Goal: Transaction & Acquisition: Purchase product/service

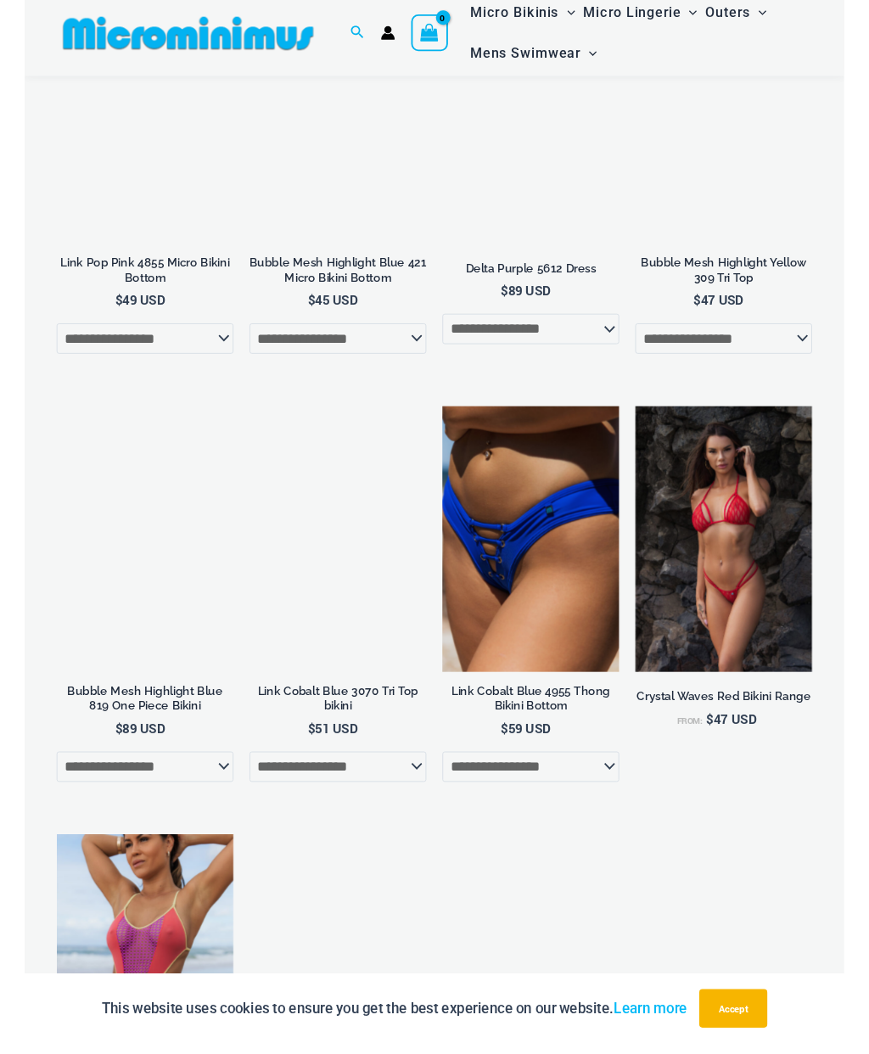
scroll to position [2198, 0]
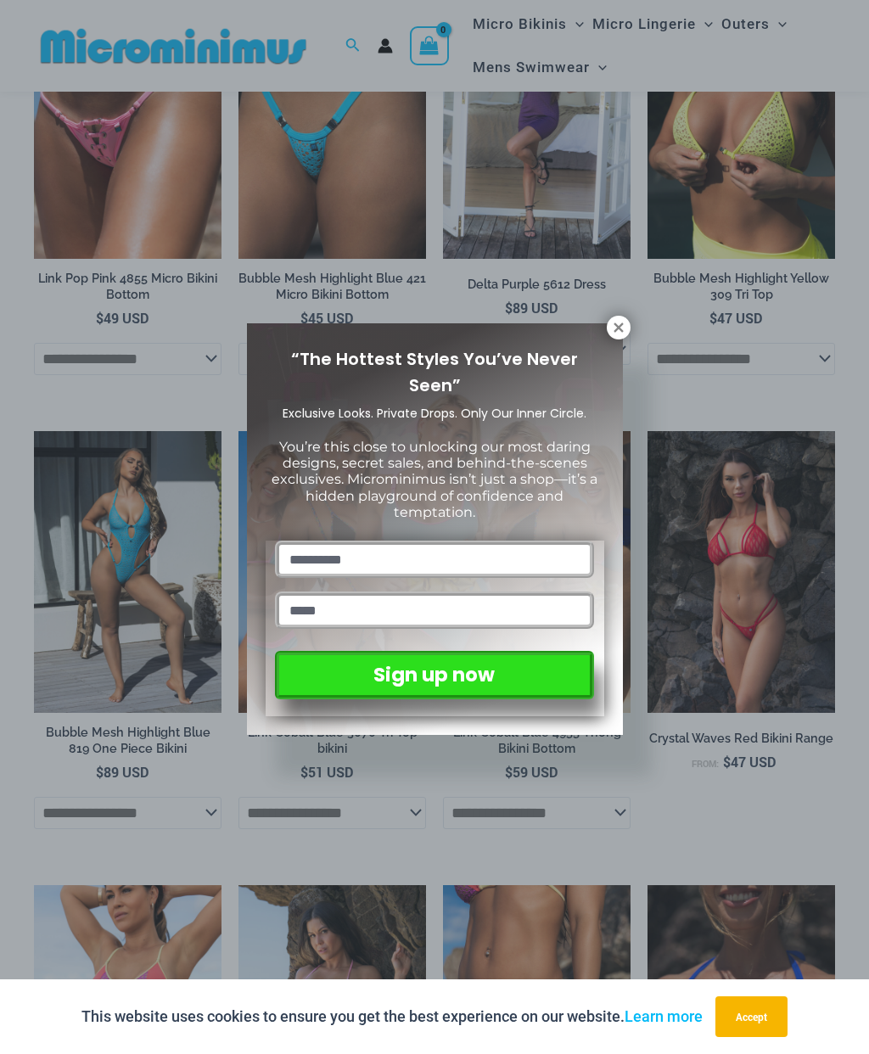
click at [620, 325] on icon at bounding box center [618, 327] width 9 height 9
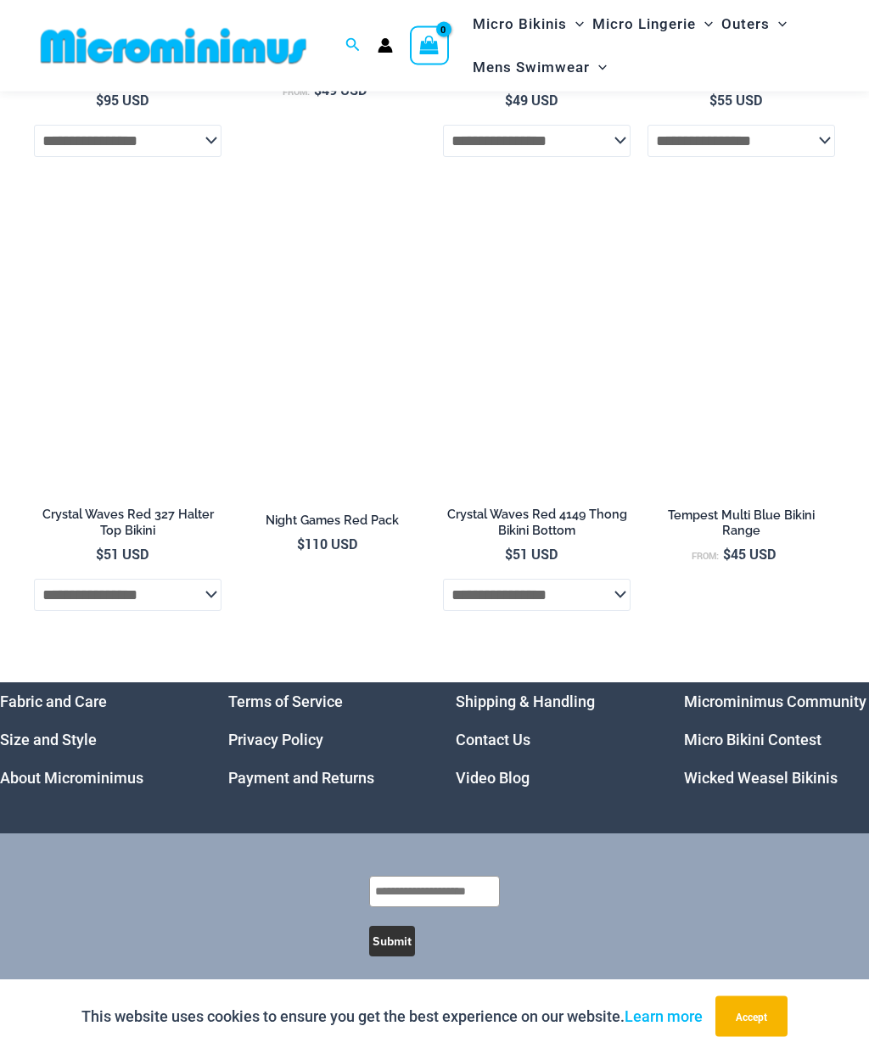
scroll to position [3325, 0]
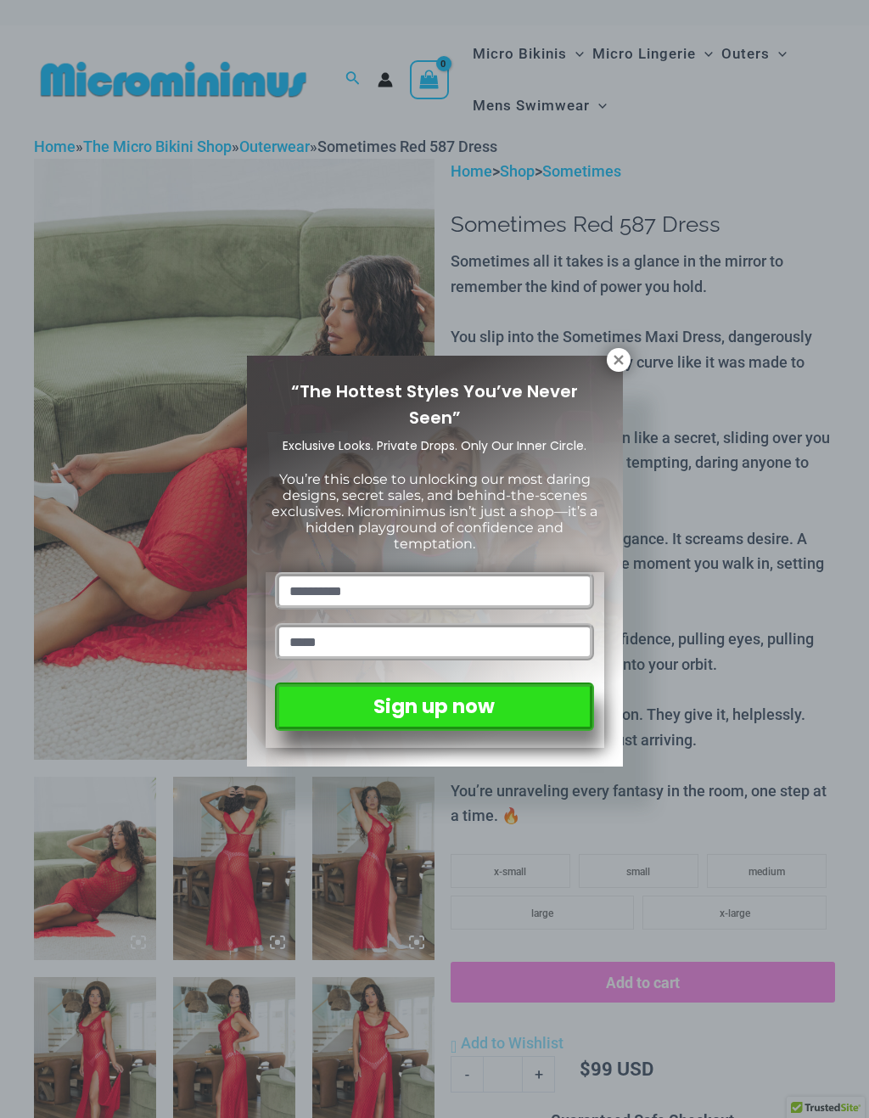
click at [626, 352] on icon at bounding box center [618, 359] width 15 height 15
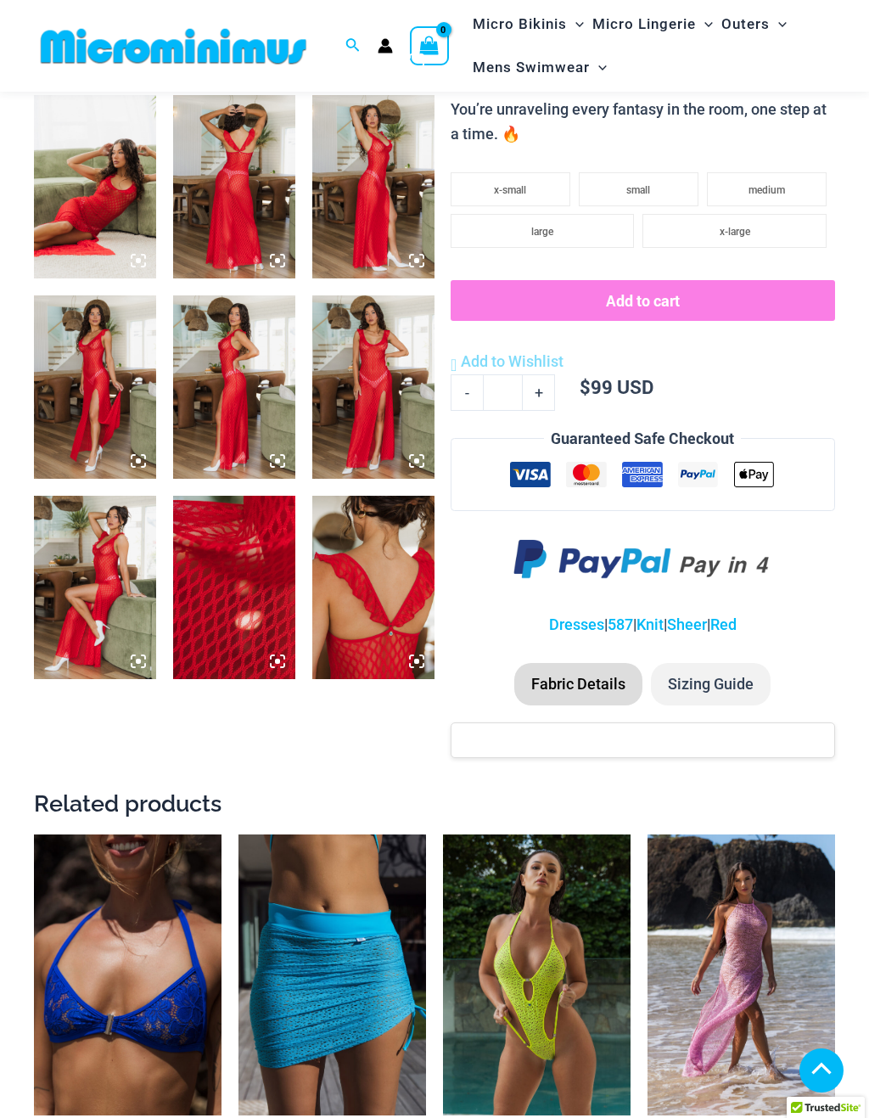
scroll to position [686, 0]
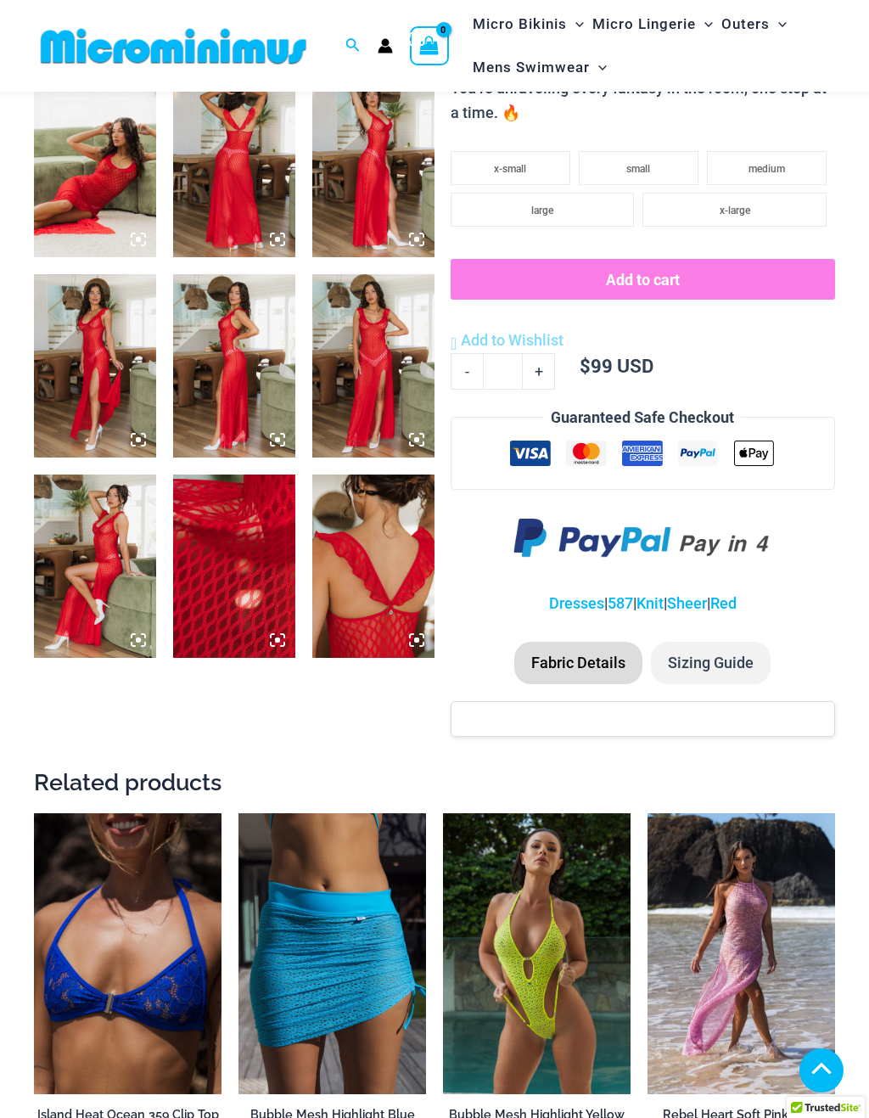
click at [87, 342] on img at bounding box center [95, 365] width 122 height 183
click at [94, 320] on img at bounding box center [95, 365] width 122 height 183
click at [85, 324] on img at bounding box center [95, 365] width 122 height 183
click at [143, 437] on icon at bounding box center [138, 439] width 15 height 15
click at [146, 447] on img at bounding box center [95, 365] width 122 height 183
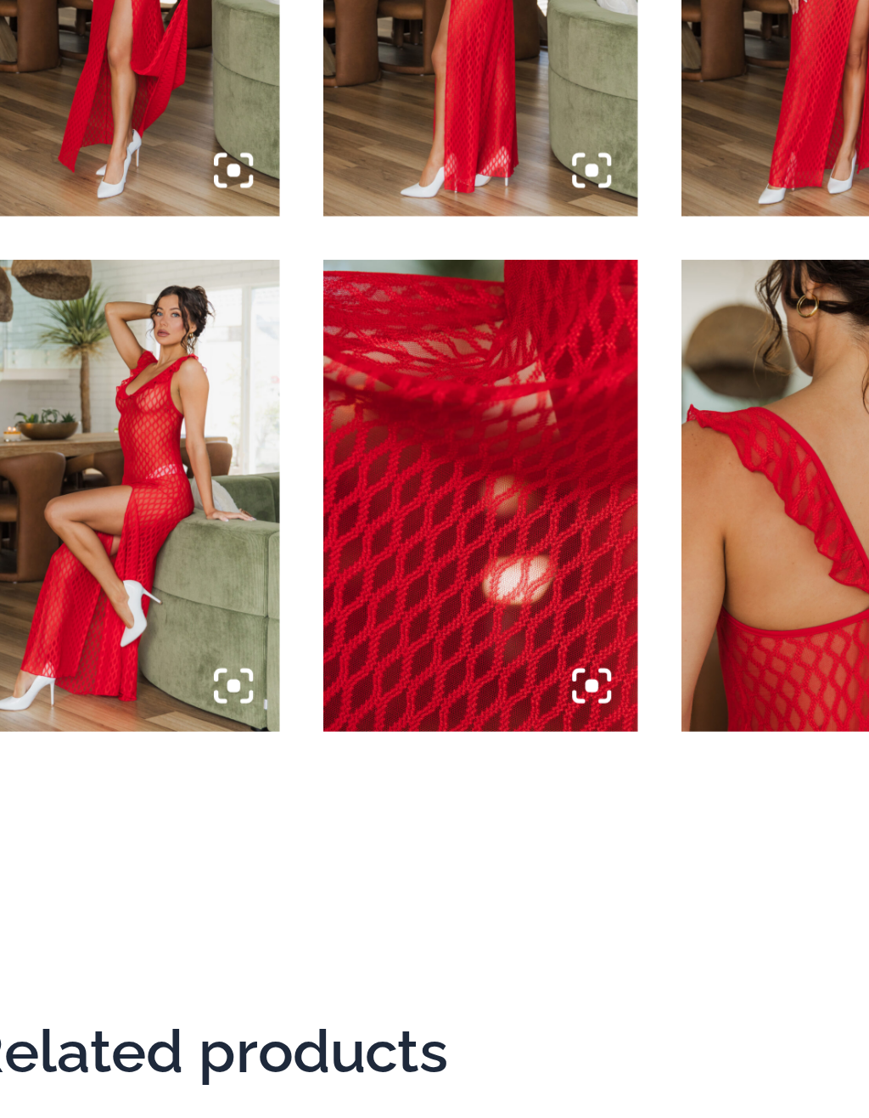
click at [34, 274] on img at bounding box center [95, 365] width 122 height 183
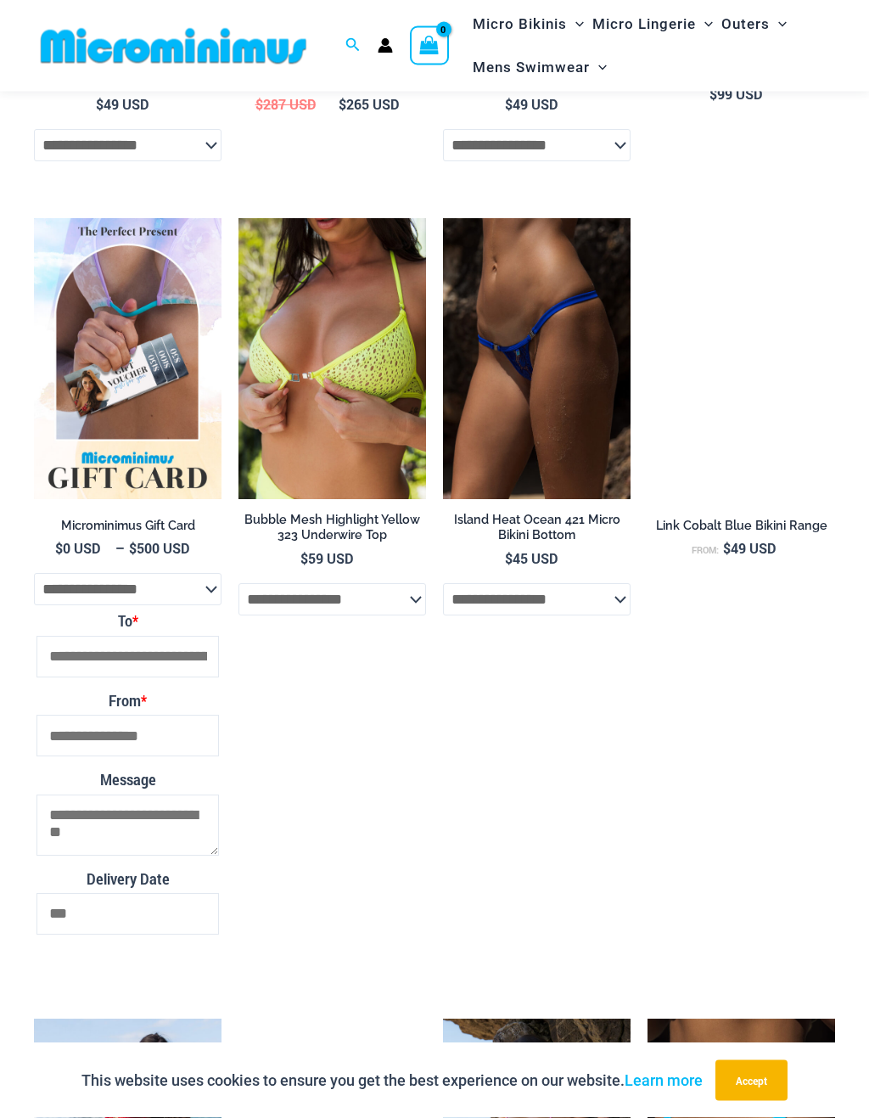
scroll to position [2194, 0]
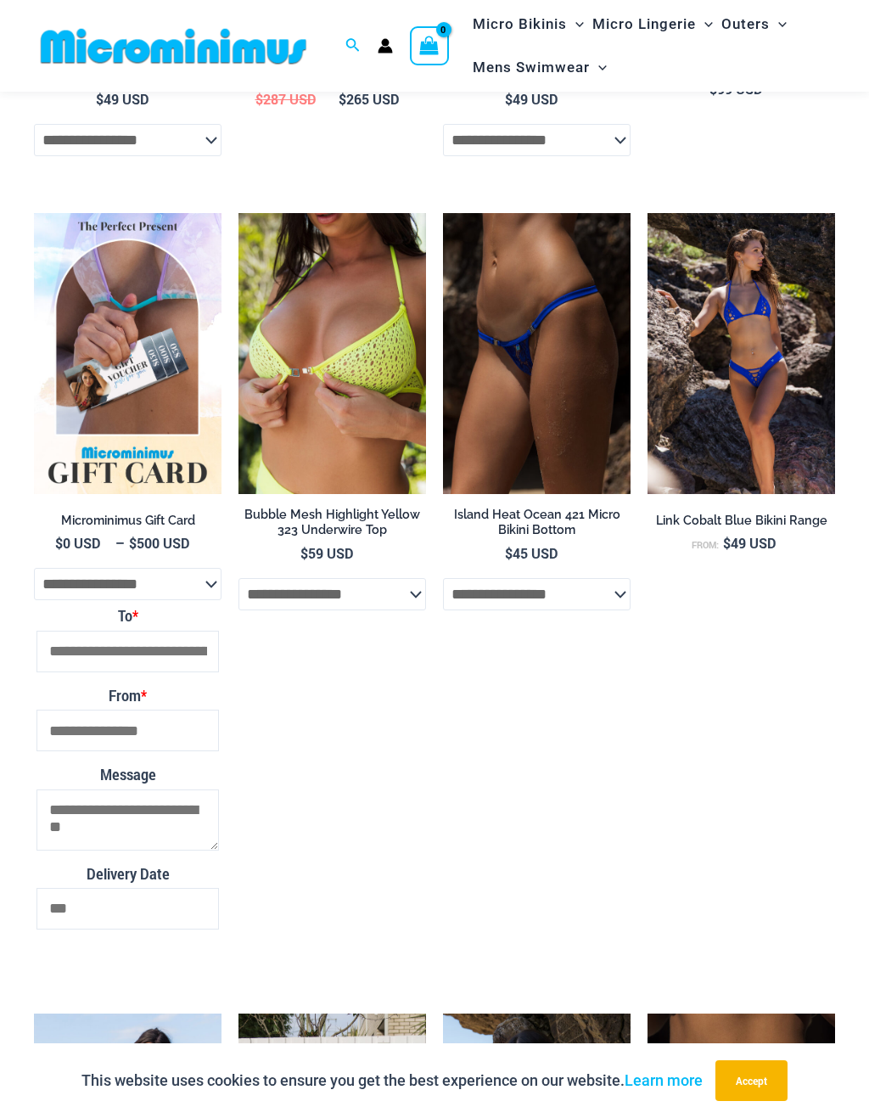
click at [239, 213] on img at bounding box center [239, 213] width 0 height 0
